Goal: Information Seeking & Learning: Find specific fact

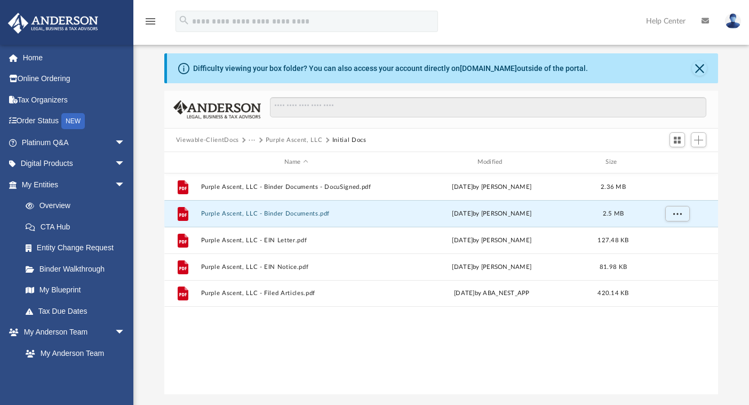
scroll to position [242, 553]
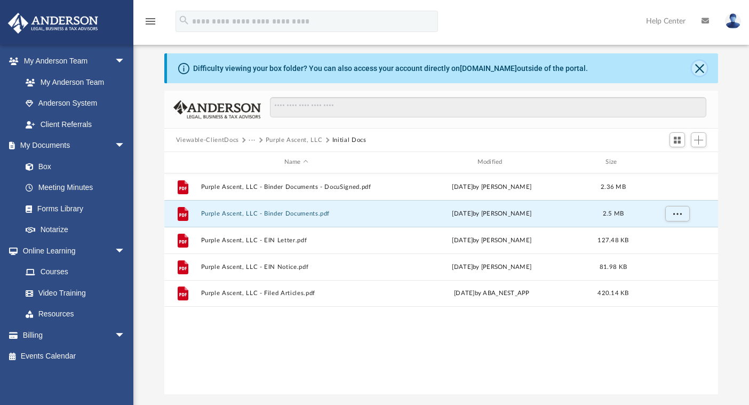
click at [699, 72] on button "Close" at bounding box center [699, 68] width 15 height 15
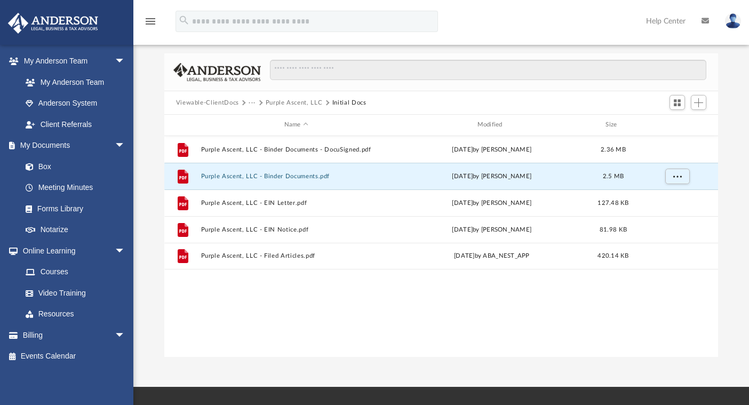
click at [227, 103] on button "Viewable-ClientDocs" at bounding box center [207, 103] width 63 height 10
click at [287, 103] on div "Viewable-ClientDocs ··· Purple Ascent, LLC Initial Docs" at bounding box center [441, 102] width 554 height 23
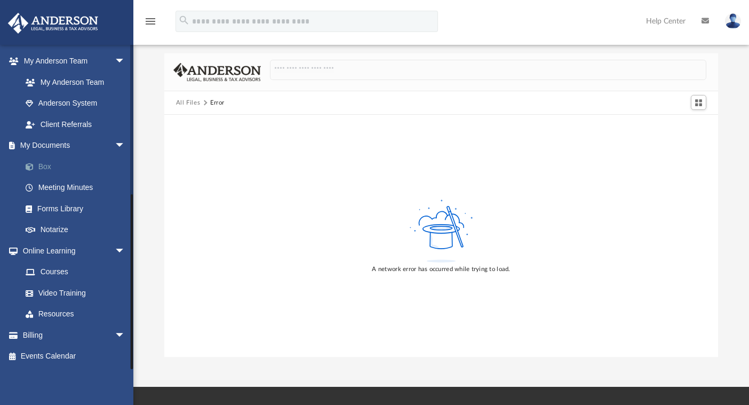
click at [68, 164] on link "Box" at bounding box center [78, 166] width 126 height 21
click at [47, 171] on link "Box" at bounding box center [78, 166] width 126 height 21
click at [52, 167] on link "Box" at bounding box center [78, 166] width 126 height 21
click at [61, 186] on link "Meeting Minutes" at bounding box center [78, 187] width 126 height 21
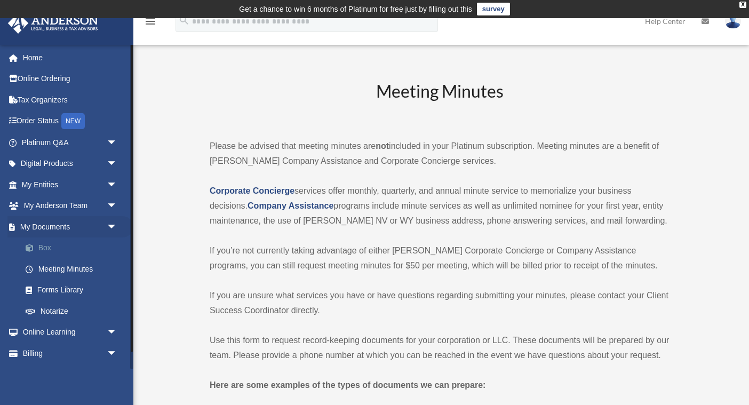
click at [31, 250] on span at bounding box center [34, 247] width 7 height 7
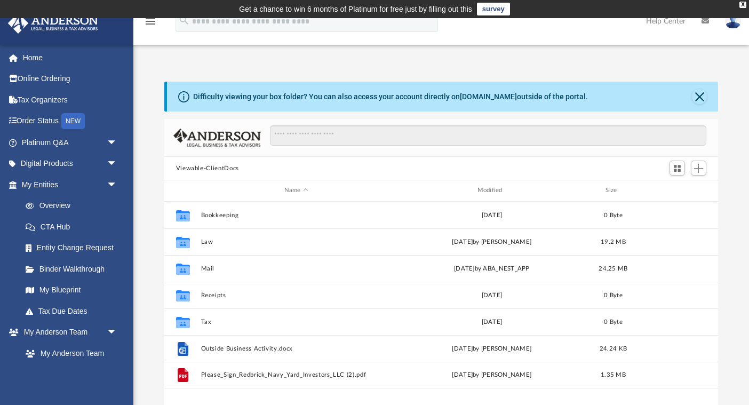
scroll to position [242, 553]
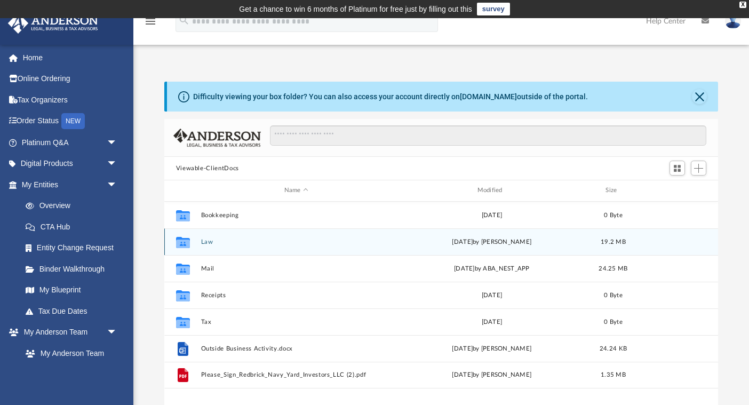
click at [208, 238] on button "Law" at bounding box center [295, 241] width 191 height 7
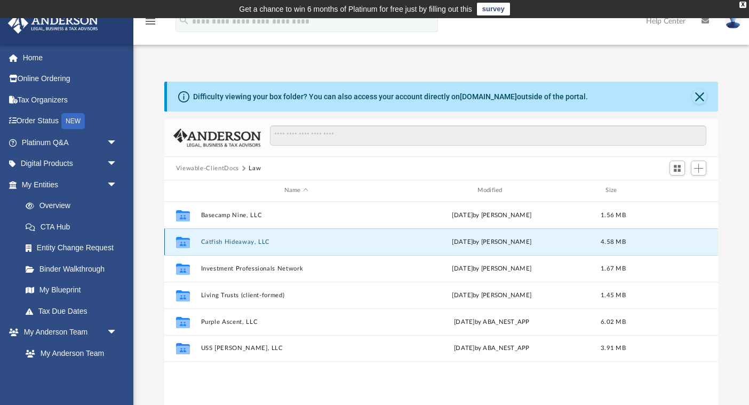
click at [224, 240] on button "Catfish Hideaway, LLC" at bounding box center [295, 241] width 191 height 7
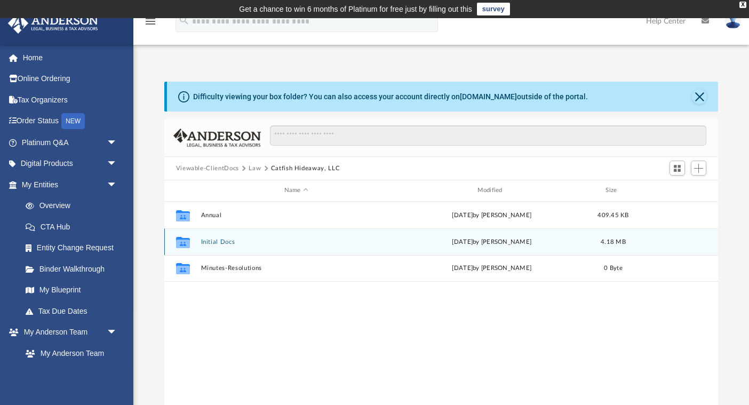
click at [217, 241] on button "Initial Docs" at bounding box center [295, 241] width 191 height 7
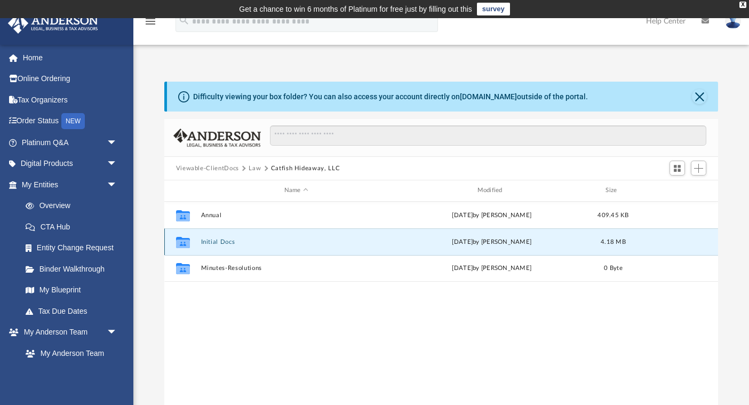
click at [217, 241] on button "Initial Docs" at bounding box center [295, 241] width 191 height 7
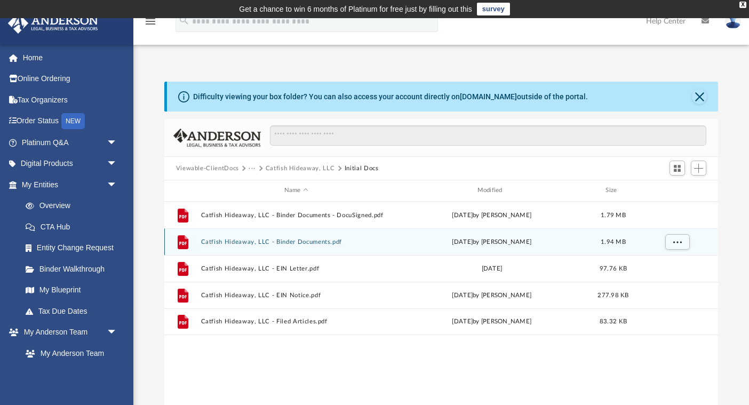
click at [257, 239] on button "Catfish Hideaway, LLC - Binder Documents.pdf" at bounding box center [295, 241] width 191 height 7
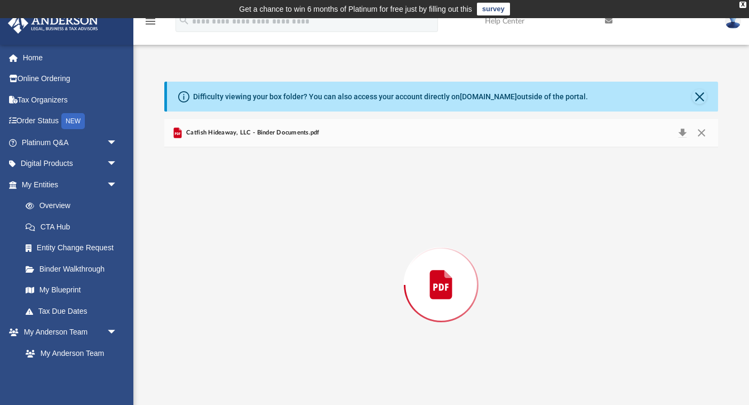
scroll to position [18, 0]
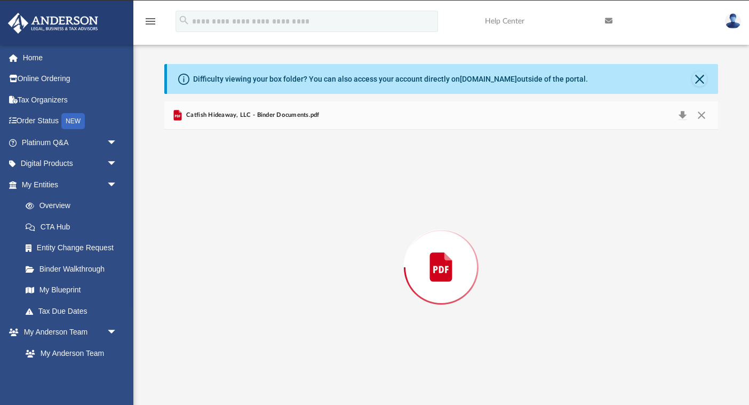
click at [257, 239] on div "Preview" at bounding box center [441, 267] width 554 height 275
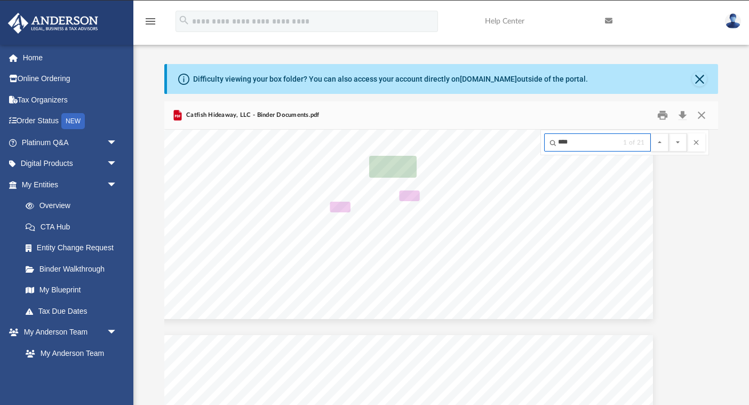
type input "****"
click at [669, 133] on button "File preview" at bounding box center [678, 142] width 18 height 18
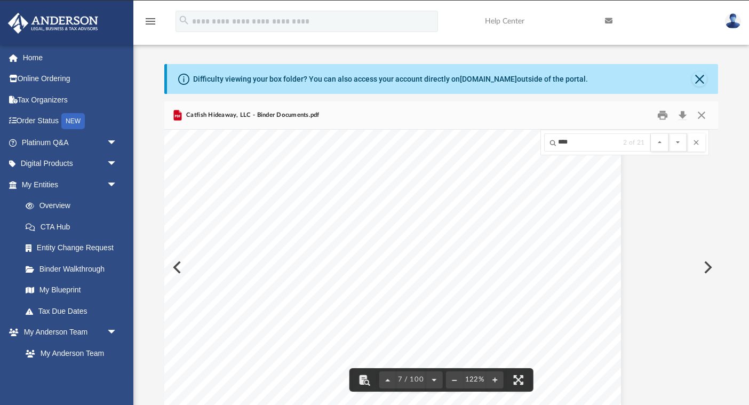
scroll to position [4256, 87]
click at [701, 118] on button "Close" at bounding box center [701, 115] width 19 height 17
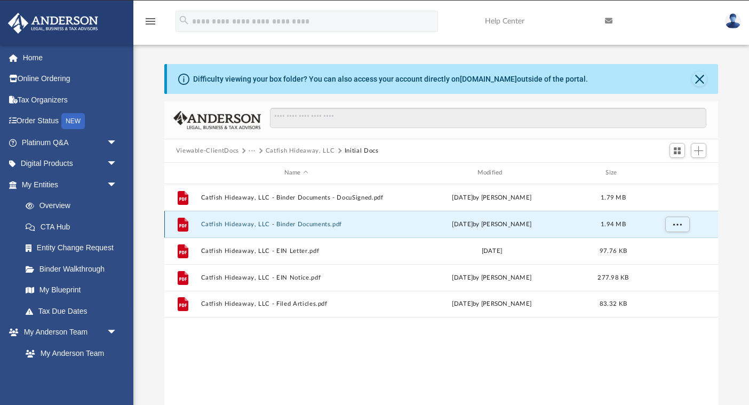
click at [316, 226] on button "Catfish Hideaway, LLC - Binder Documents.pdf" at bounding box center [295, 224] width 191 height 7
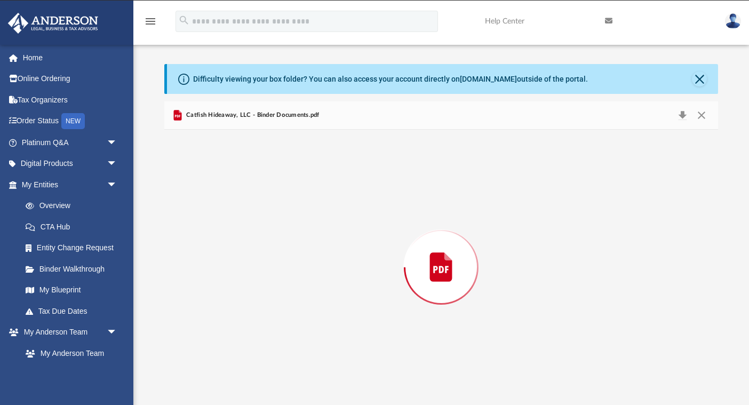
click at [316, 226] on div "Preview" at bounding box center [441, 267] width 554 height 275
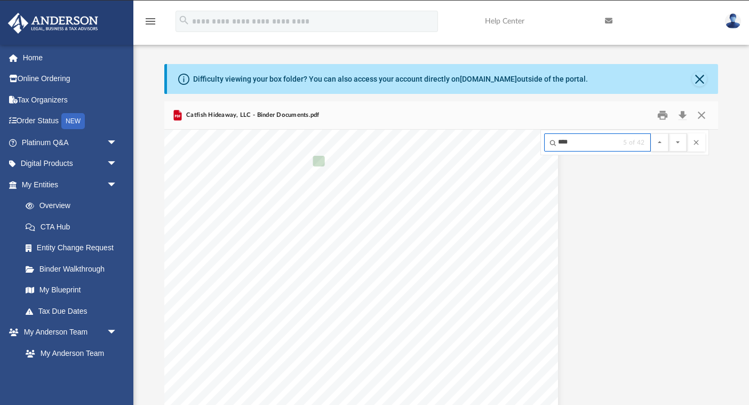
scroll to position [7504, 54]
type input "****"
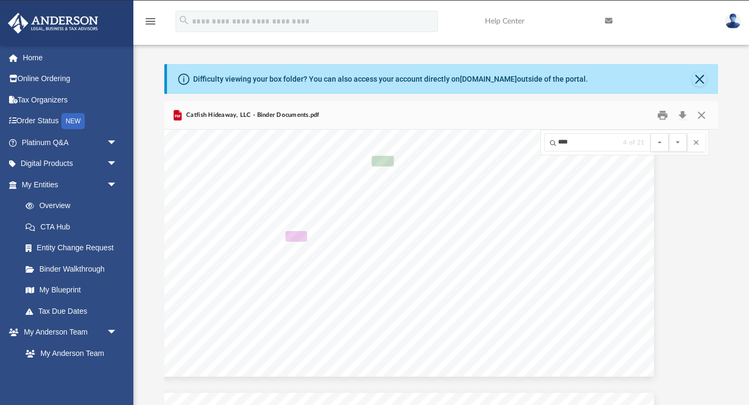
click at [669, 133] on button "File preview" at bounding box center [678, 142] width 18 height 18
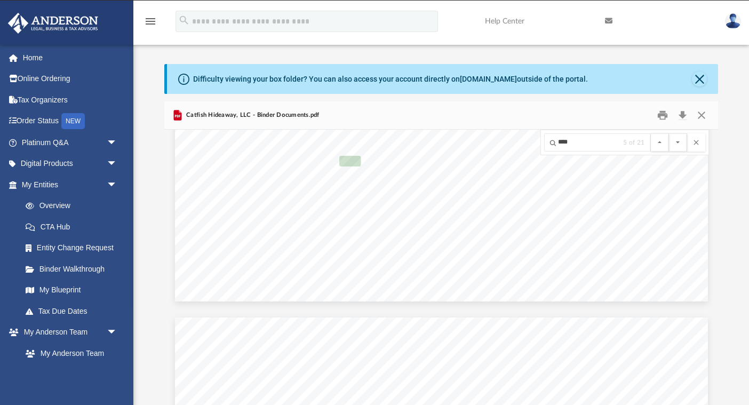
click at [669, 133] on button "File preview" at bounding box center [678, 142] width 18 height 18
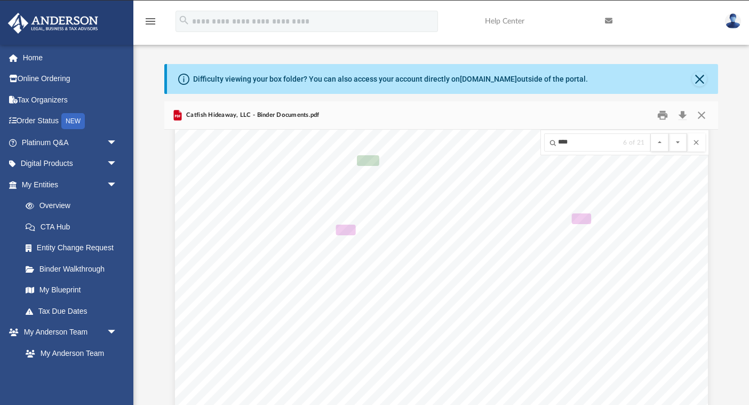
click at [669, 133] on button "File preview" at bounding box center [678, 142] width 18 height 18
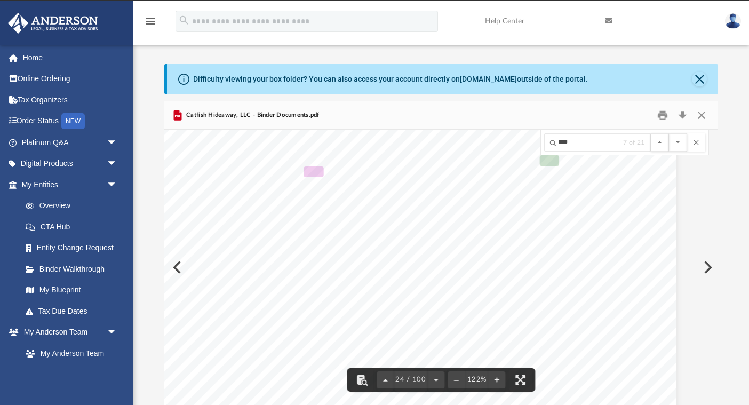
scroll to position [16619, 35]
click at [669, 133] on button "File preview" at bounding box center [678, 142] width 18 height 18
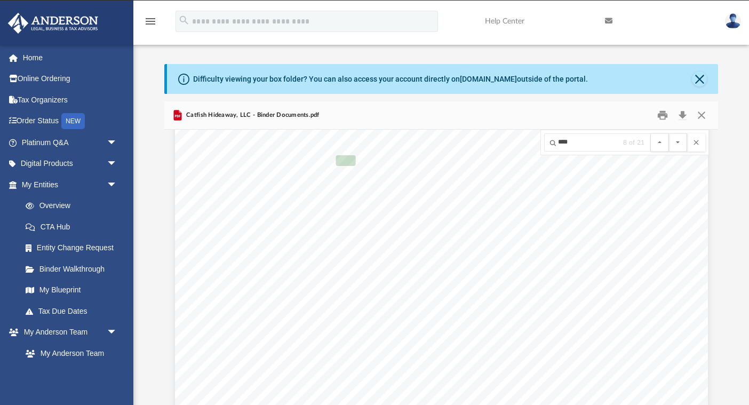
click at [669, 133] on button "File preview" at bounding box center [678, 142] width 18 height 18
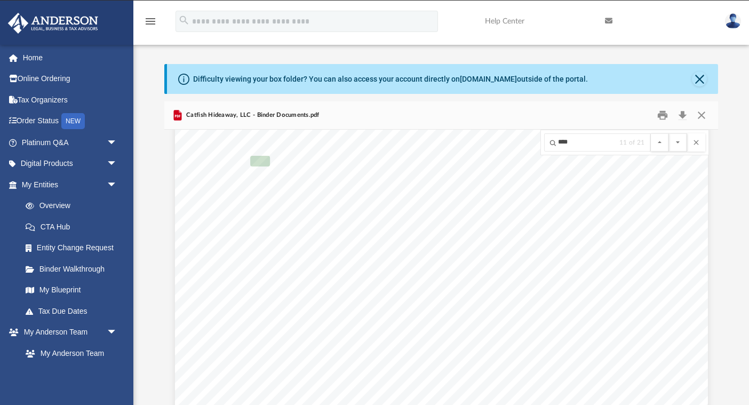
click at [669, 133] on button "File preview" at bounding box center [678, 142] width 18 height 18
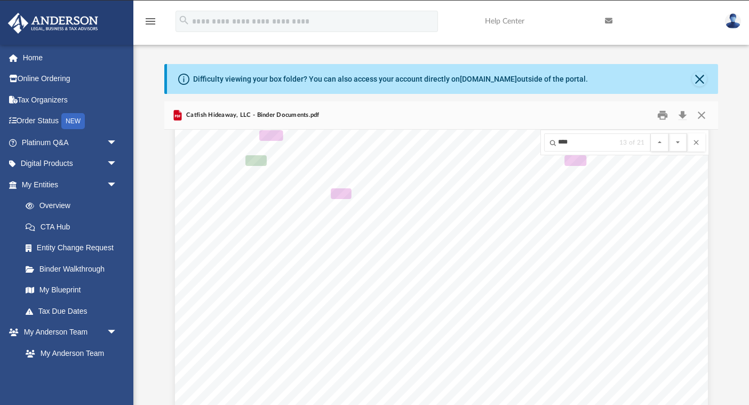
scroll to position [29977, 189]
click at [669, 133] on button "File preview" at bounding box center [678, 142] width 18 height 18
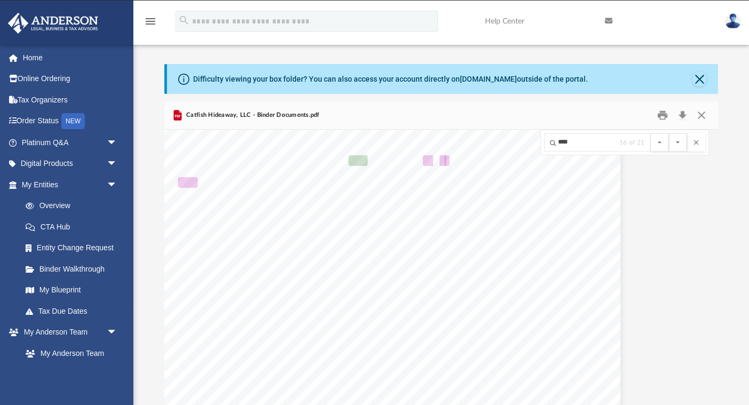
scroll to position [36800, 178]
click at [669, 133] on button "File preview" at bounding box center [678, 142] width 18 height 18
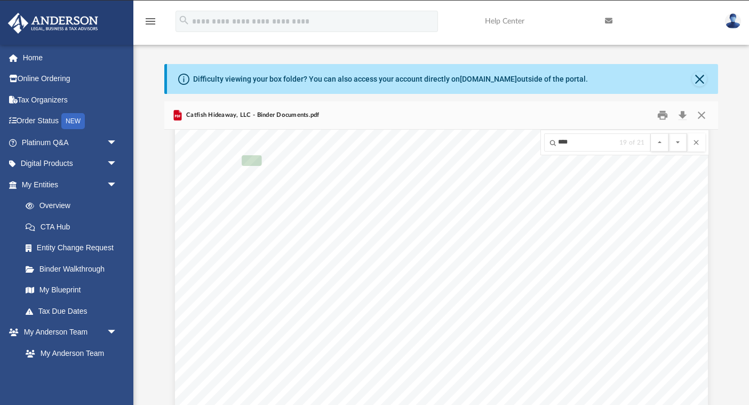
scroll to position [45463, 88]
click at [669, 133] on button "File preview" at bounding box center [678, 142] width 18 height 18
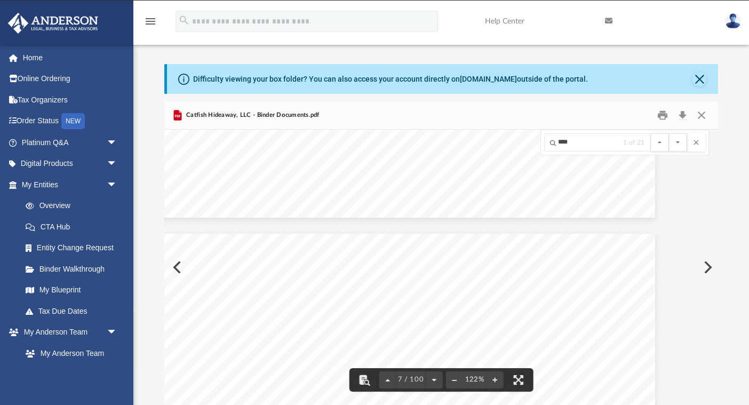
scroll to position [4507, 53]
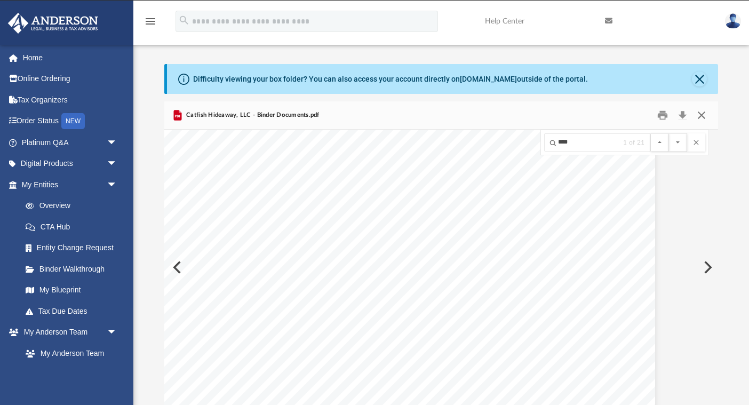
click at [702, 115] on button "Close" at bounding box center [701, 115] width 19 height 17
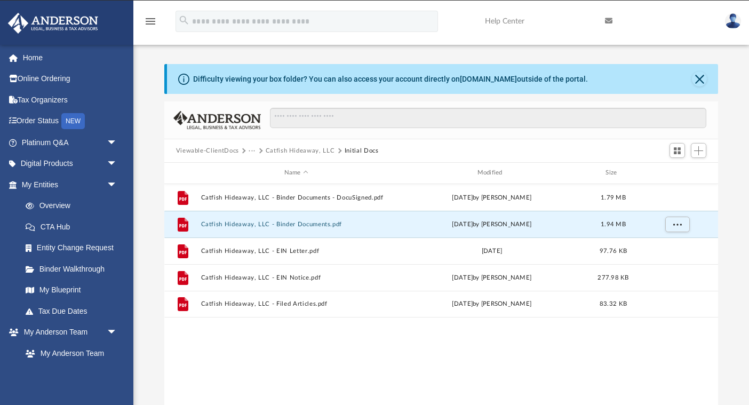
click at [280, 150] on button "Catfish Hideaway, LLC" at bounding box center [300, 151] width 69 height 10
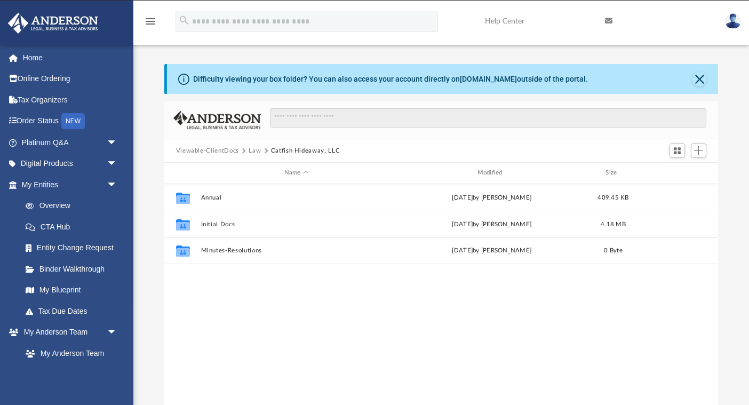
click at [253, 149] on button "Law" at bounding box center [254, 151] width 12 height 10
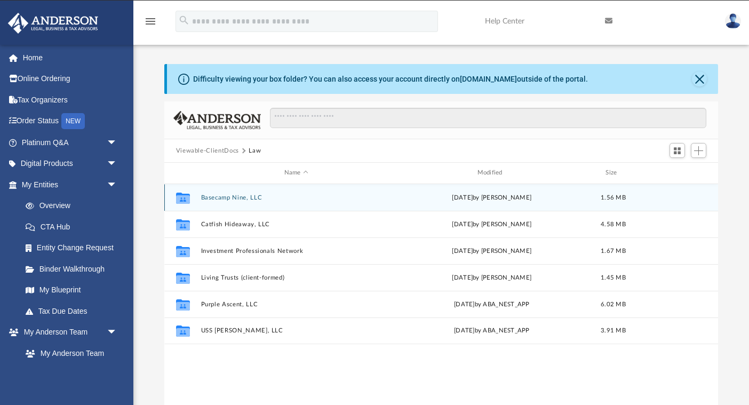
click at [227, 194] on button "Basecamp Nine, LLC" at bounding box center [295, 197] width 191 height 7
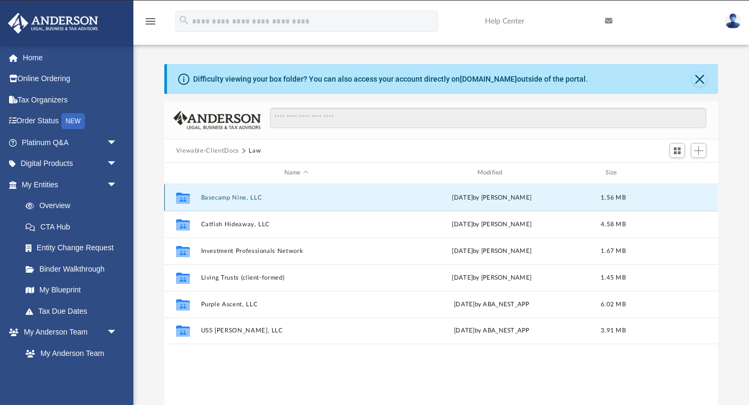
click at [227, 194] on button "Basecamp Nine, LLC" at bounding box center [295, 197] width 191 height 7
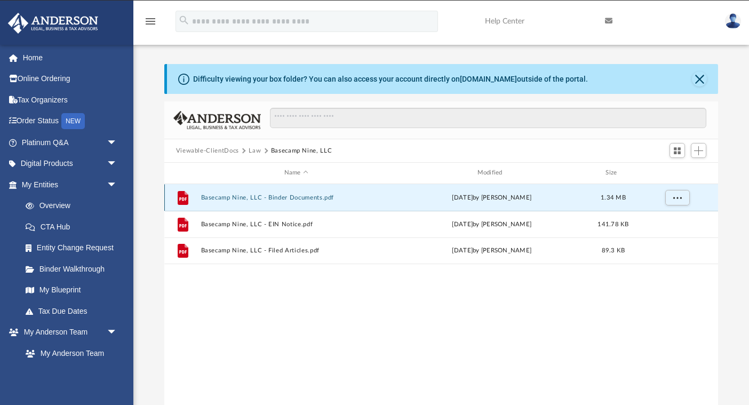
click at [311, 199] on button "Basecamp Nine, LLC - Binder Documents.pdf" at bounding box center [295, 197] width 191 height 7
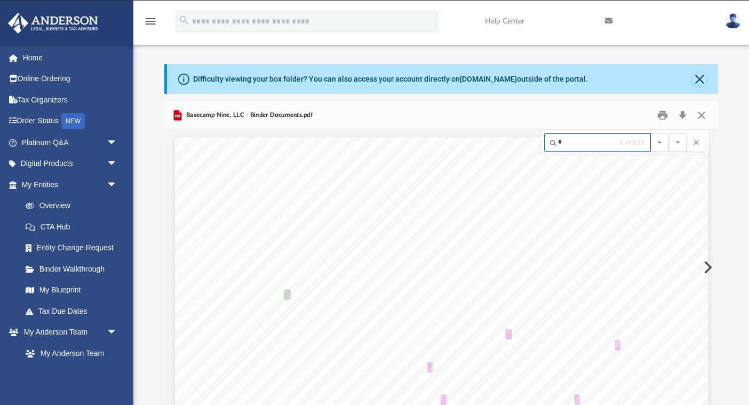
scroll to position [353, 0]
type input "****"
click at [669, 133] on button "File preview" at bounding box center [678, 142] width 18 height 18
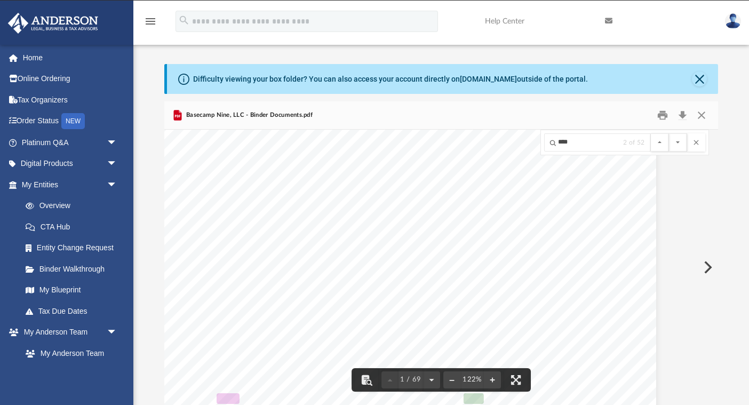
click at [669, 133] on button "File preview" at bounding box center [678, 142] width 18 height 18
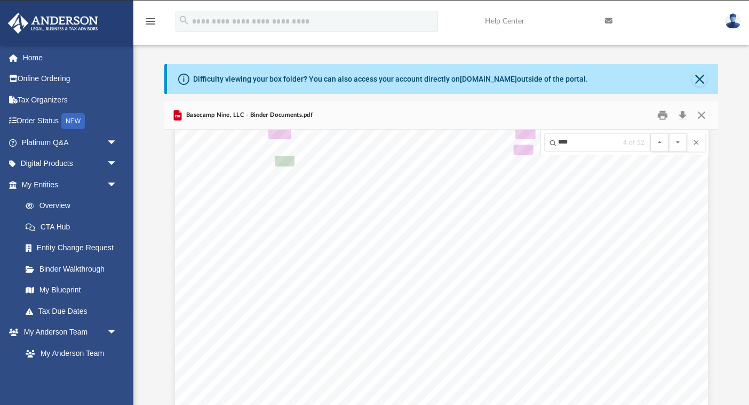
click at [669, 133] on button "File preview" at bounding box center [678, 142] width 18 height 18
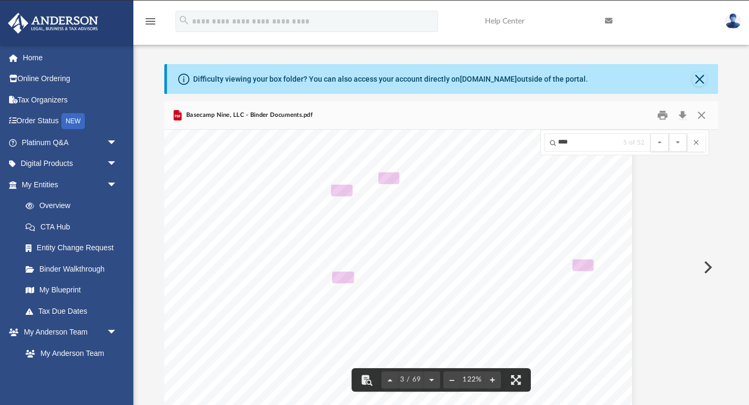
scroll to position [1719, 76]
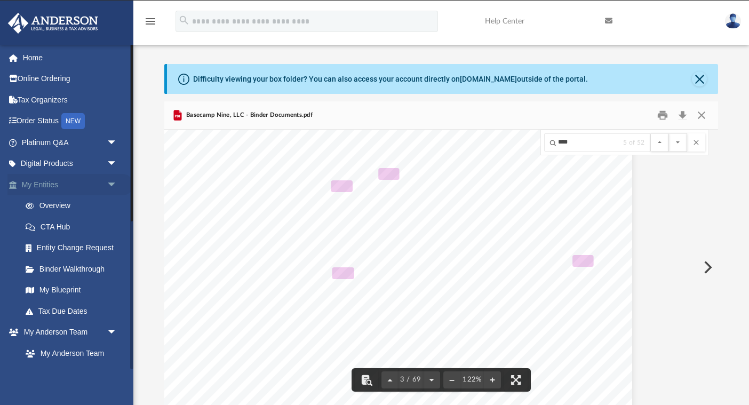
click at [111, 184] on span "arrow_drop_down" at bounding box center [117, 185] width 21 height 22
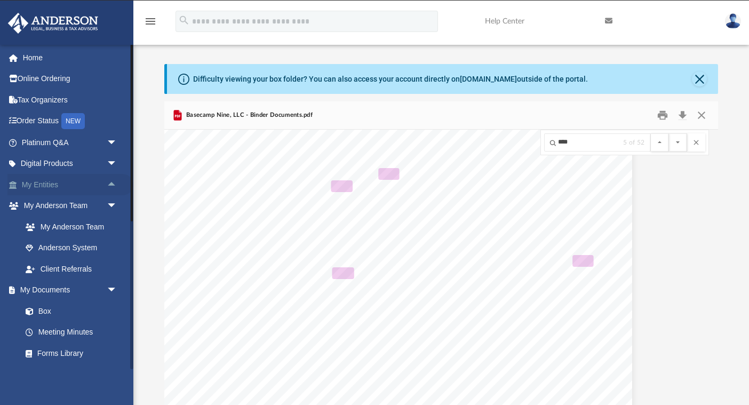
click at [114, 184] on span "arrow_drop_up" at bounding box center [117, 185] width 21 height 22
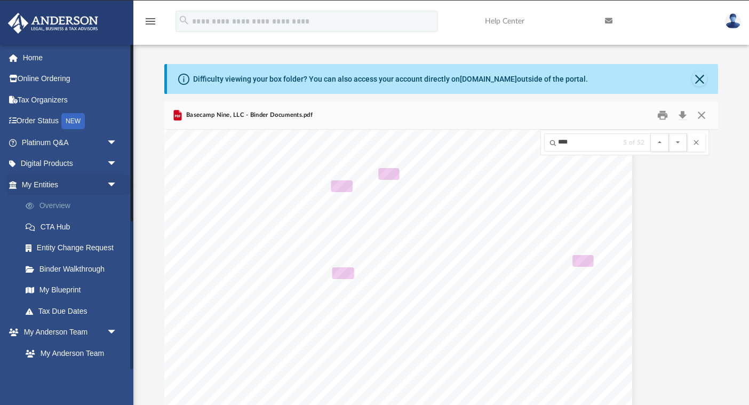
click at [51, 208] on link "Overview" at bounding box center [74, 205] width 118 height 21
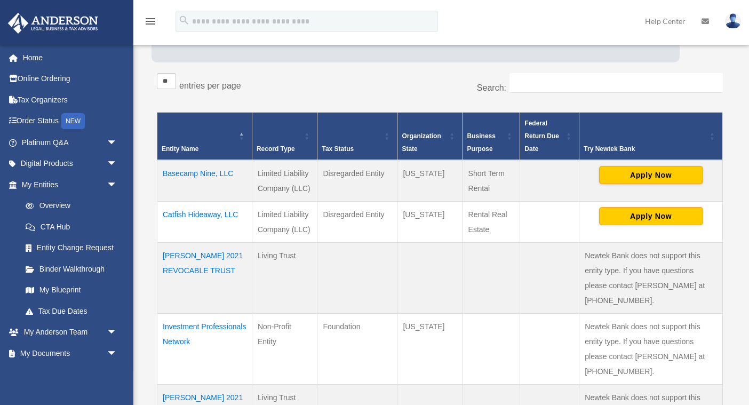
scroll to position [174, 0]
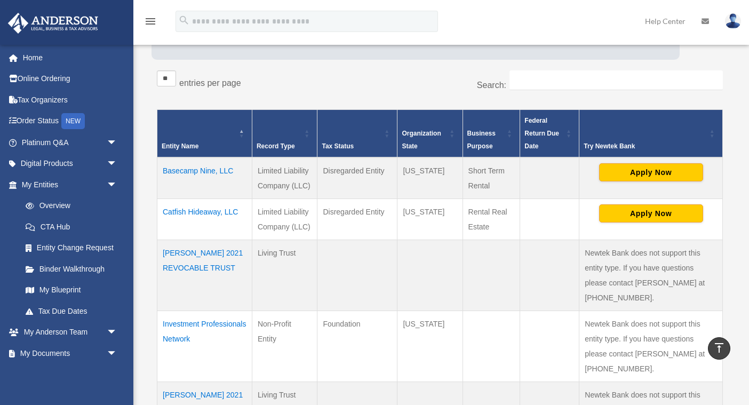
click at [214, 172] on td "Basecamp Nine, LLC" at bounding box center [204, 178] width 95 height 42
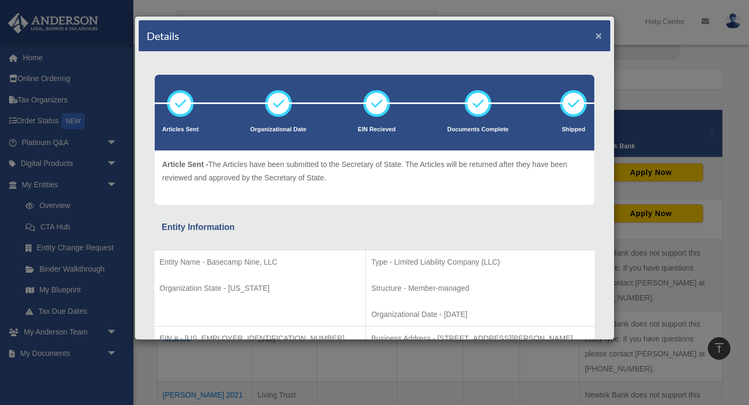
click at [597, 38] on button "×" at bounding box center [598, 35] width 7 height 11
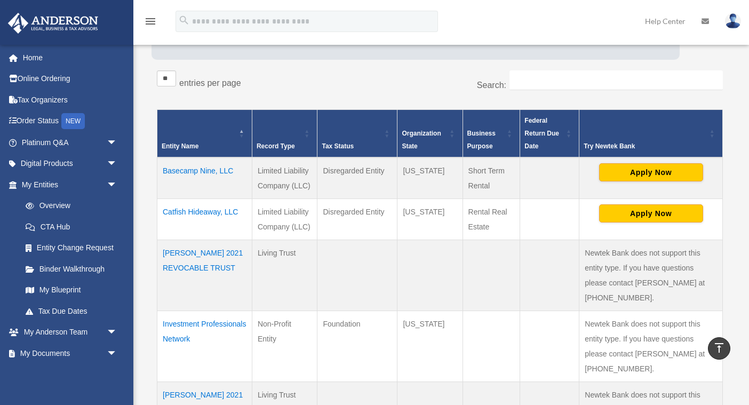
click at [210, 211] on td "Catfish Hideaway, LLC" at bounding box center [204, 219] width 95 height 41
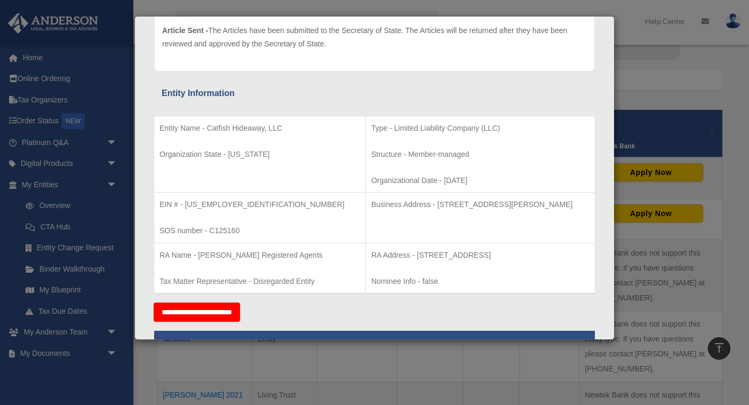
scroll to position [159, 0]
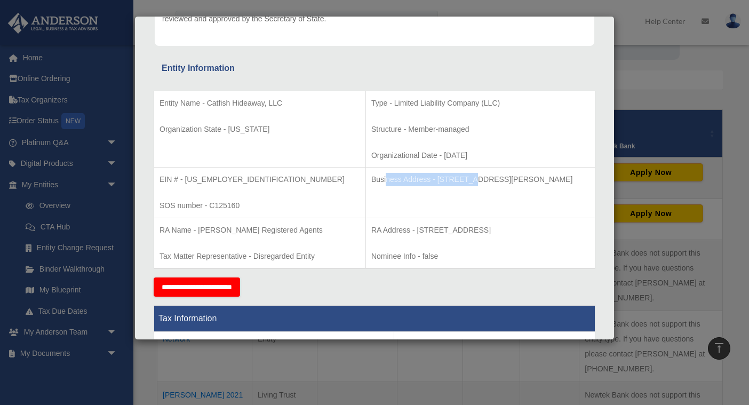
drag, startPoint x: 352, startPoint y: 179, endPoint x: 442, endPoint y: 179, distance: 89.1
click at [442, 179] on p "Business Address - 3225 McLeod Dr, Suite 100, Las Vegas, NV 89121" at bounding box center [480, 179] width 218 height 13
click at [396, 270] on div "Entity Name - Catfish Hideaway, LLC Organization State - Wisconsin Type - Limit…" at bounding box center [375, 177] width 442 height 202
drag, startPoint x: 347, startPoint y: 176, endPoint x: 565, endPoint y: 187, distance: 218.9
click at [565, 188] on td "Business Address - 3225 McLeod Dr, Suite 100, Las Vegas, NV 89121" at bounding box center [479, 192] width 229 height 51
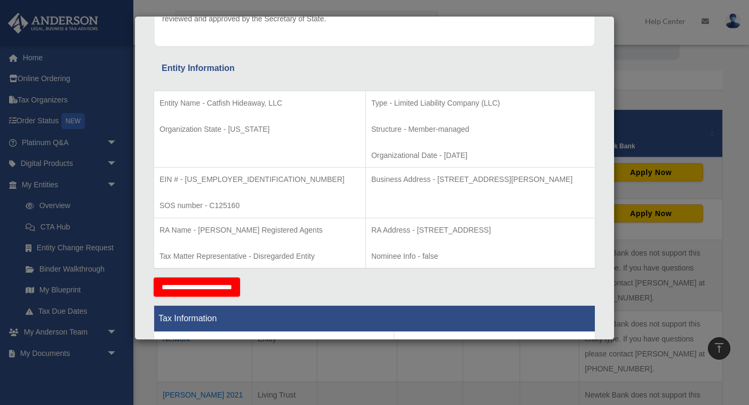
click at [565, 187] on td "Business Address - 3225 McLeod Dr, Suite 100, Las Vegas, NV 89121" at bounding box center [479, 192] width 229 height 51
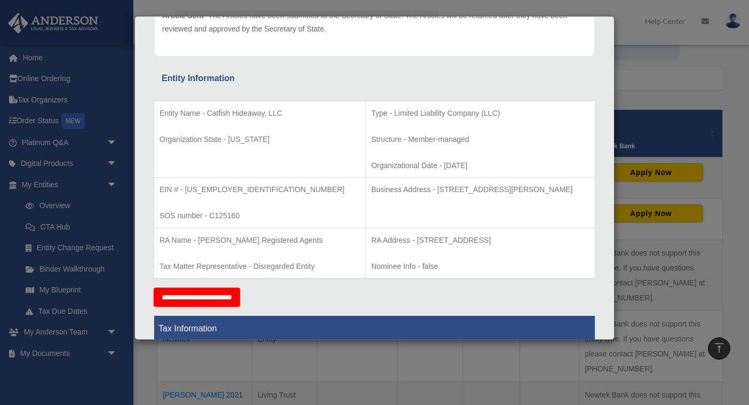
scroll to position [0, 0]
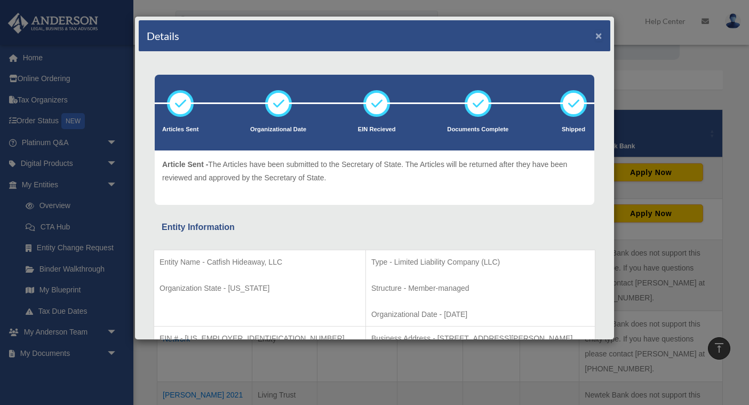
click at [596, 36] on button "×" at bounding box center [598, 35] width 7 height 11
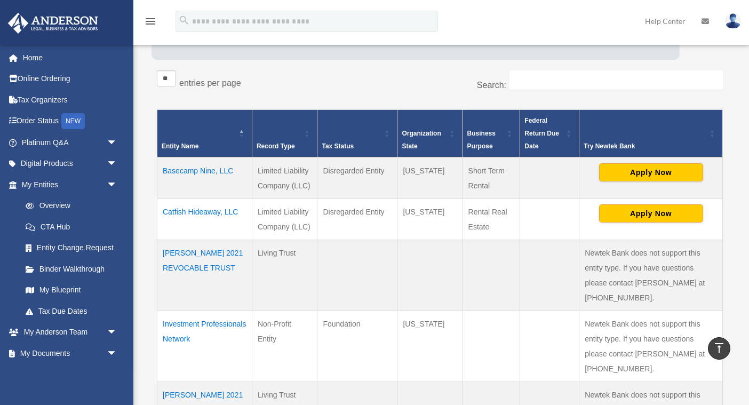
click at [210, 167] on td "Basecamp Nine, LLC" at bounding box center [204, 178] width 95 height 42
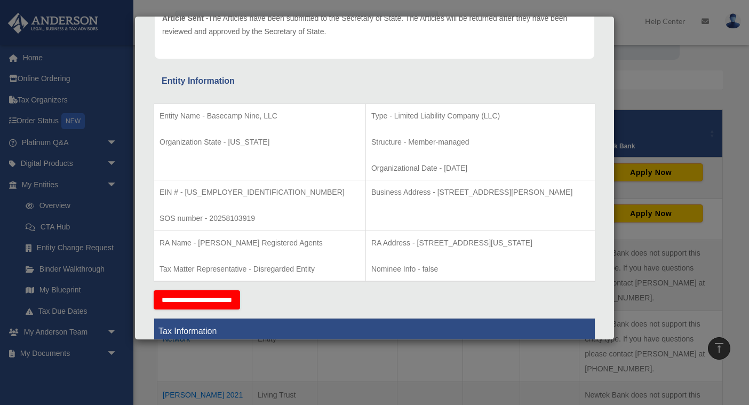
scroll to position [147, 0]
drag, startPoint x: 186, startPoint y: 190, endPoint x: 248, endPoint y: 190, distance: 61.9
click at [248, 190] on p "EIN # - 39-4716715" at bounding box center [259, 191] width 200 height 13
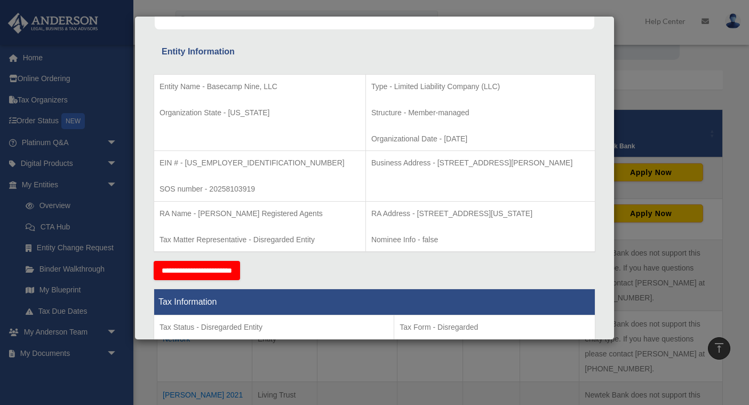
scroll to position [0, 0]
